Goal: Information Seeking & Learning: Learn about a topic

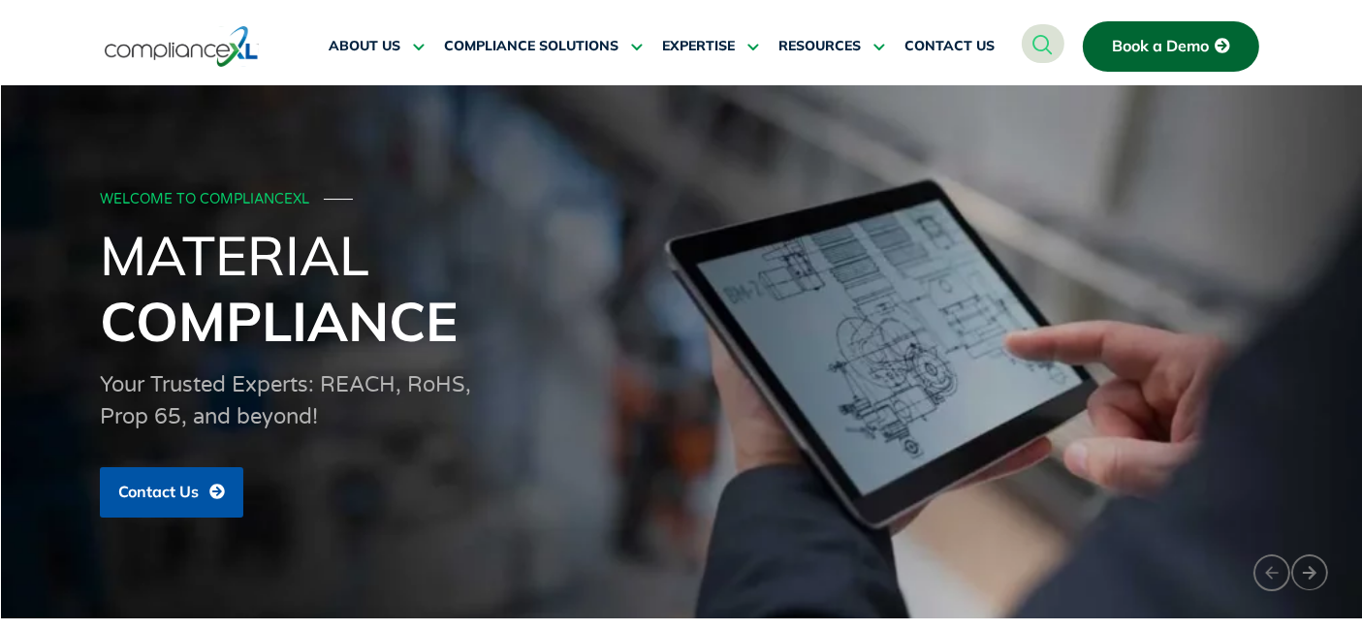
drag, startPoint x: 404, startPoint y: 360, endPoint x: 492, endPoint y: 453, distance: 128.2
drag, startPoint x: 271, startPoint y: 411, endPoint x: 113, endPoint y: 243, distance: 230.4
click at [105, 246] on div "WELCOME TO COMPLIANCEXL ─── Material Compliance Your Trusted Experts: REACH, Ro…" at bounding box center [681, 352] width 1163 height 352
click at [82, 244] on div "WELCOME TO COMPLIANCEXL ─── Material Compliance Your Trusted Experts: REACH, Ro…" at bounding box center [682, 352] width 1342 height 352
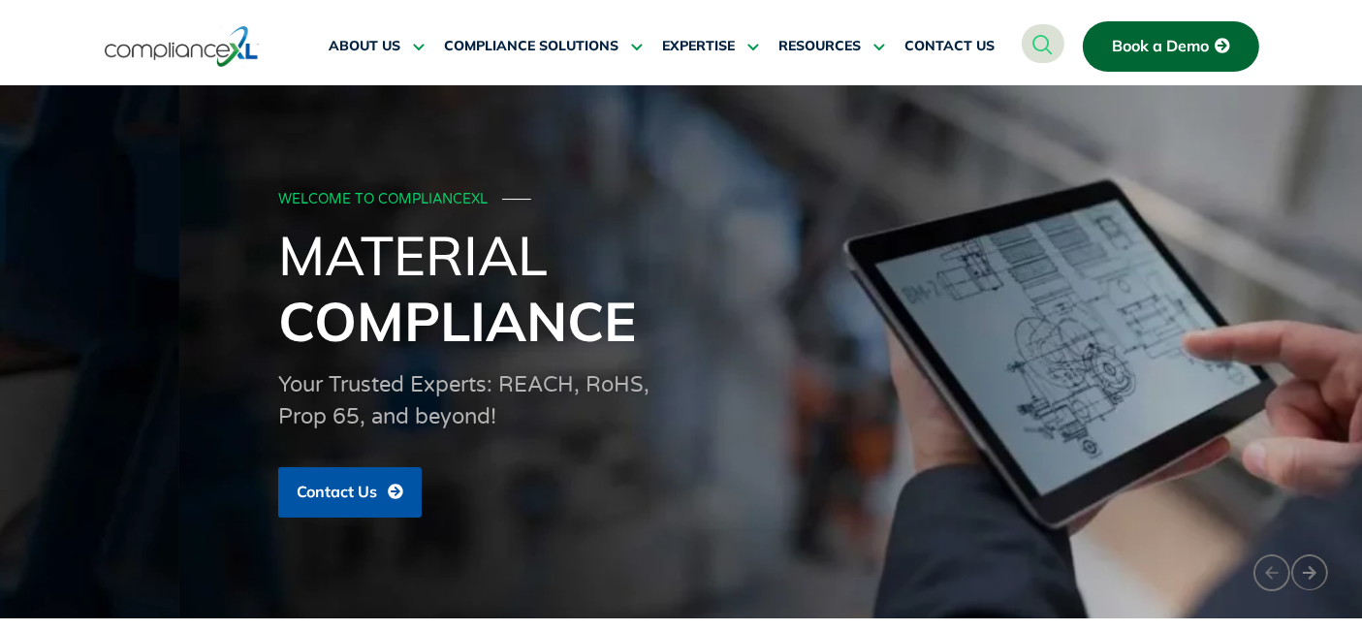
drag, startPoint x: 82, startPoint y: 237, endPoint x: 226, endPoint y: 295, distance: 154.8
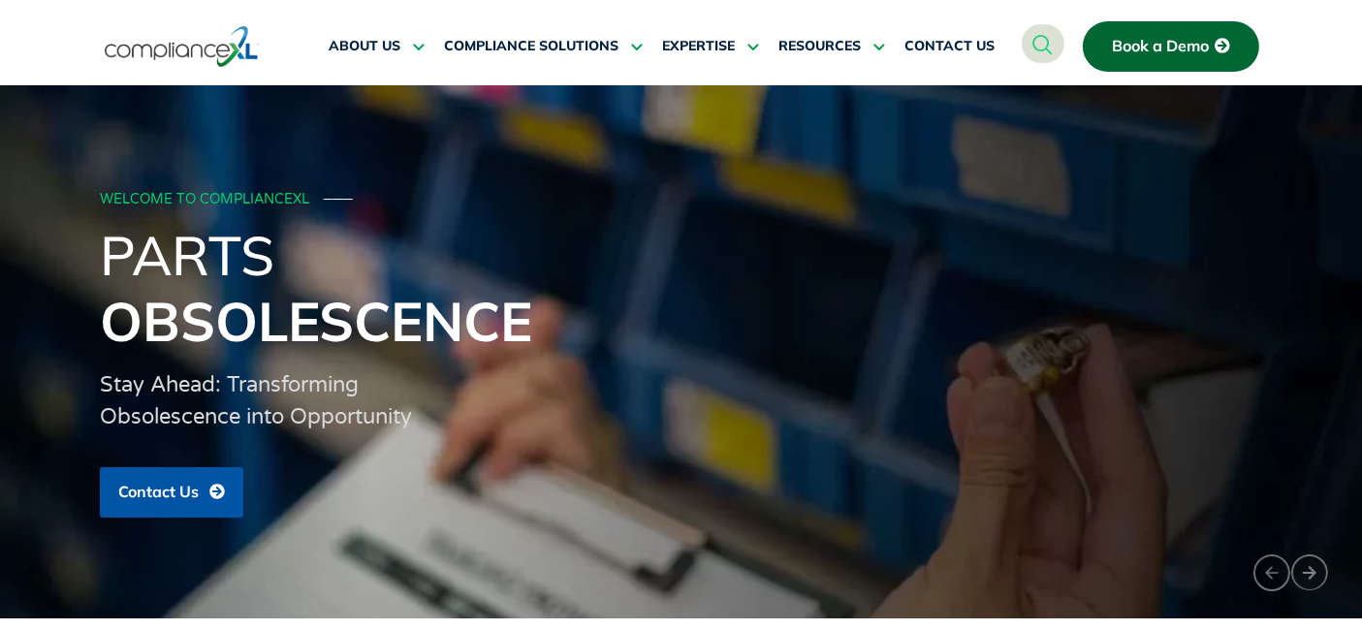
drag, startPoint x: 93, startPoint y: 262, endPoint x: 506, endPoint y: 344, distance: 421.0
click at [355, 344] on div "WELCOME TO COMPLIANCEXL ─── Parts Obsolescence Stay Ahead: Transforming Obsoles…" at bounding box center [681, 352] width 1342 height 352
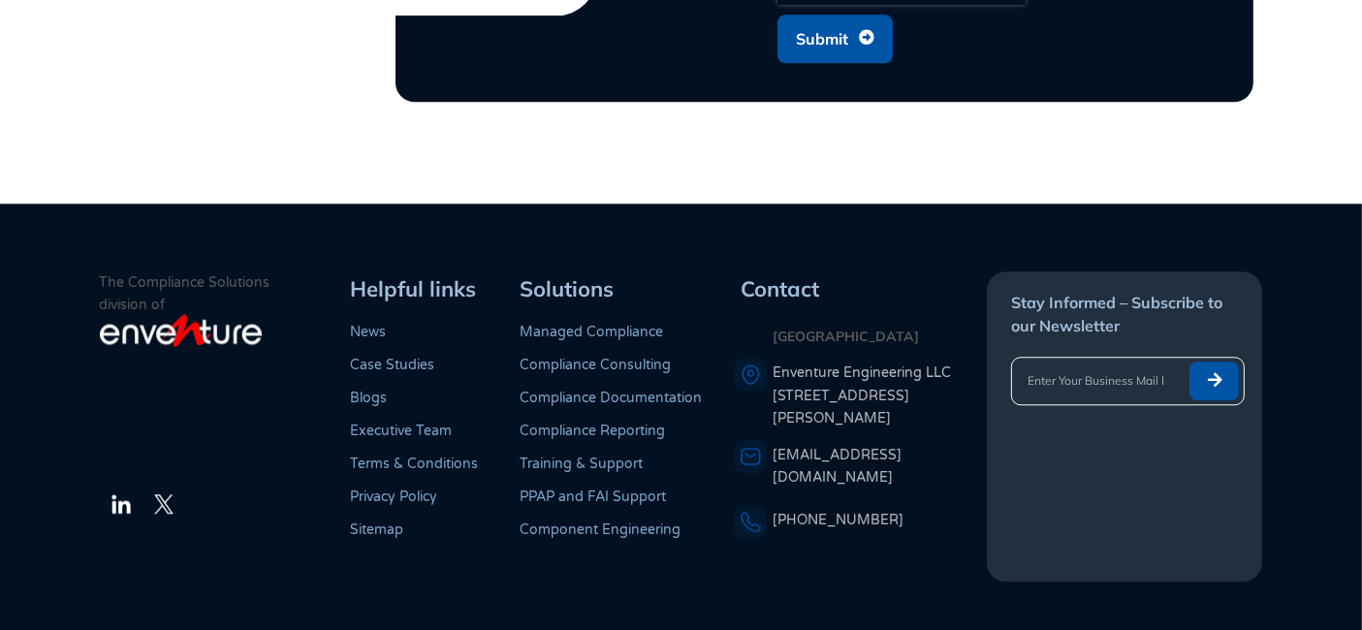
scroll to position [4945, 0]
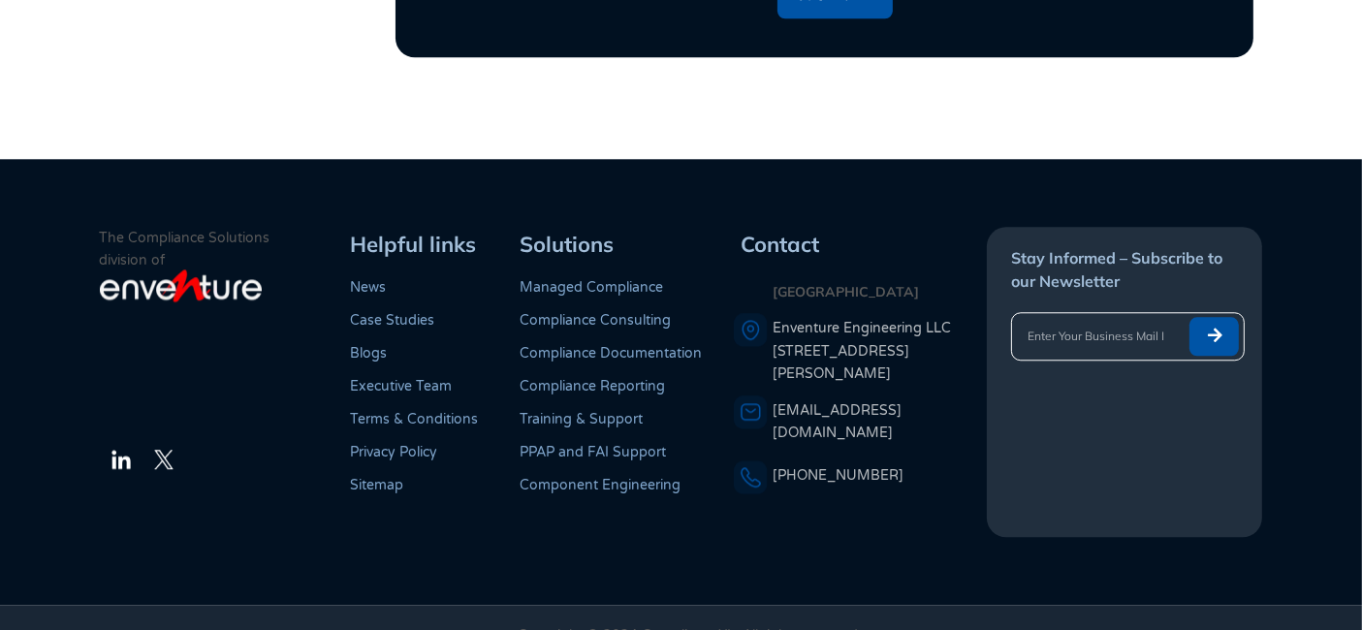
click at [386, 489] on div "Helpful links News Case Studies Blogs Executive Team Terms & Conditions Privacy…" at bounding box center [428, 382] width 169 height 310
